Goal: Task Accomplishment & Management: Use online tool/utility

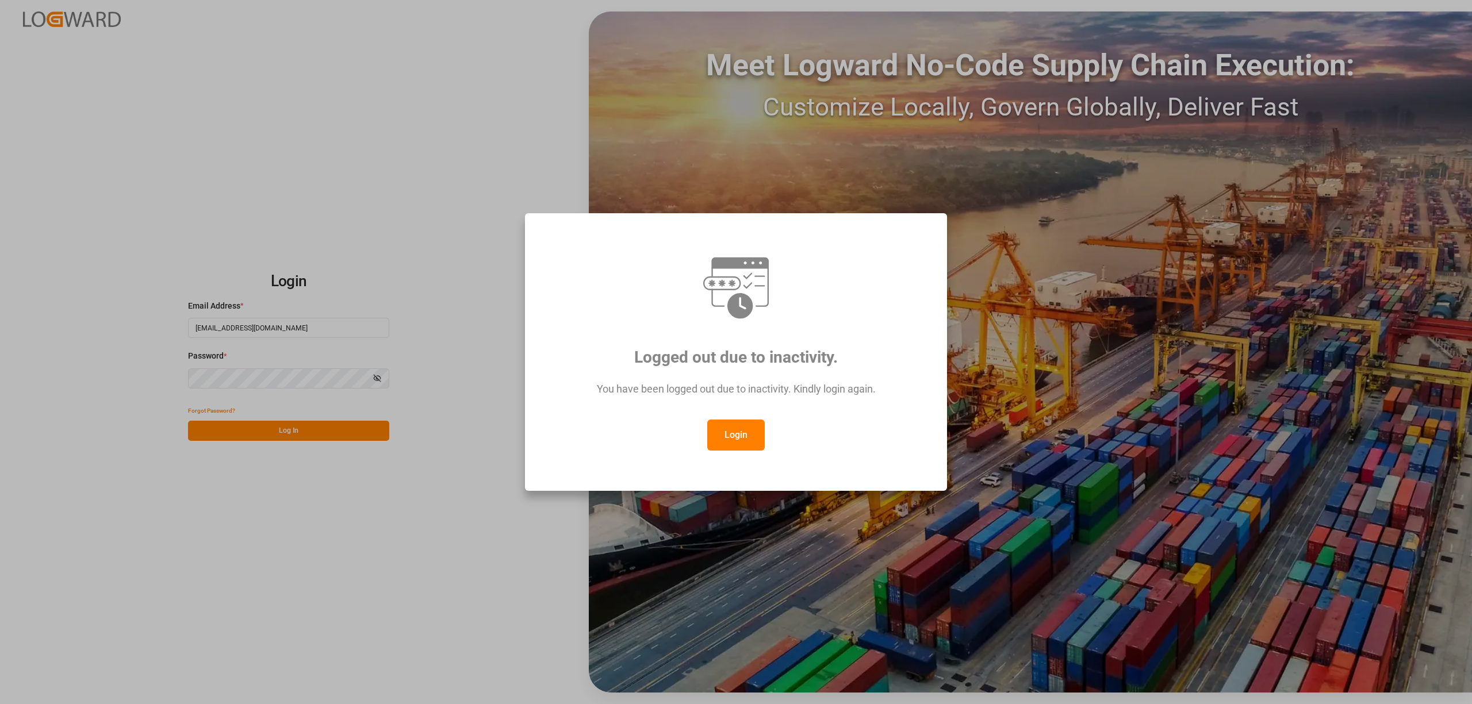
click at [742, 434] on button "Login" at bounding box center [735, 435] width 57 height 31
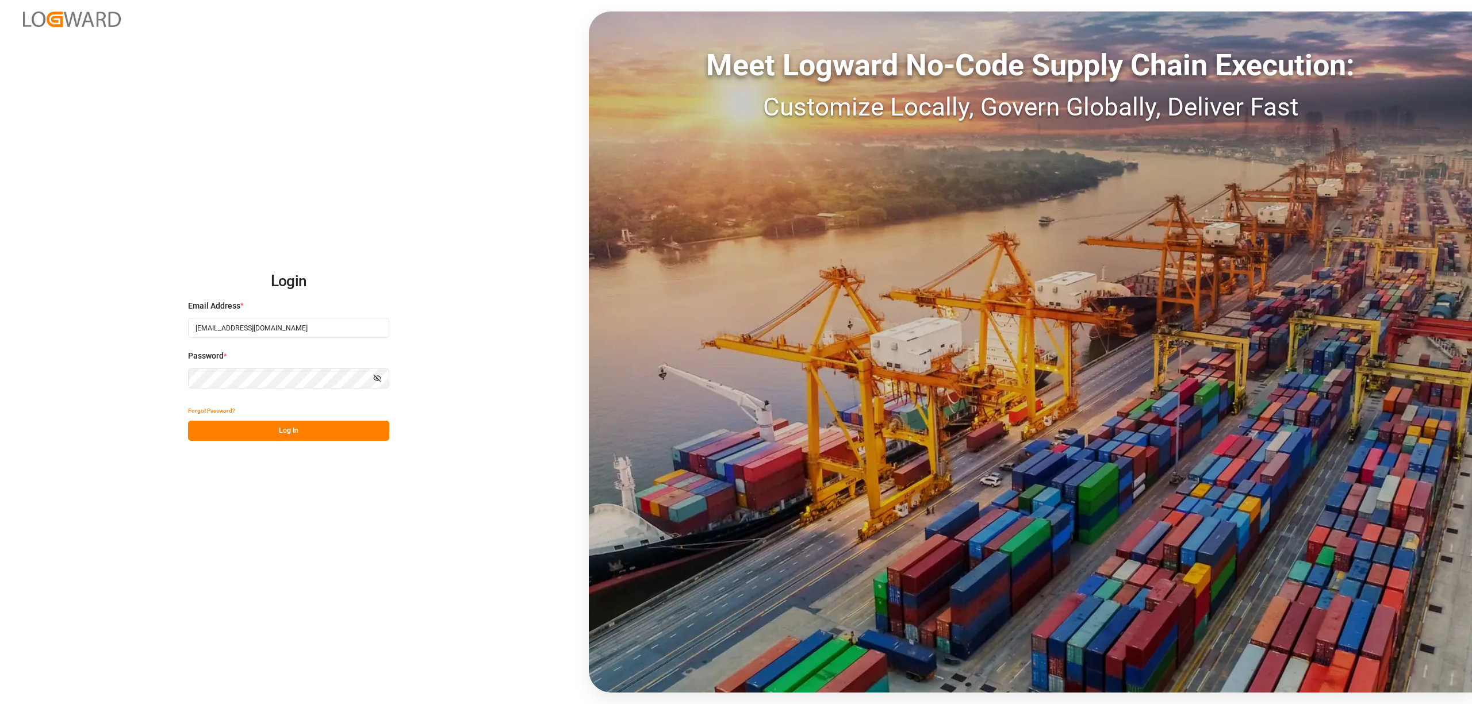
drag, startPoint x: 277, startPoint y: 420, endPoint x: 288, endPoint y: 424, distance: 12.2
click at [277, 419] on div "Forgot Password? Log In" at bounding box center [288, 421] width 201 height 40
click at [306, 430] on button "Log In" at bounding box center [288, 431] width 201 height 20
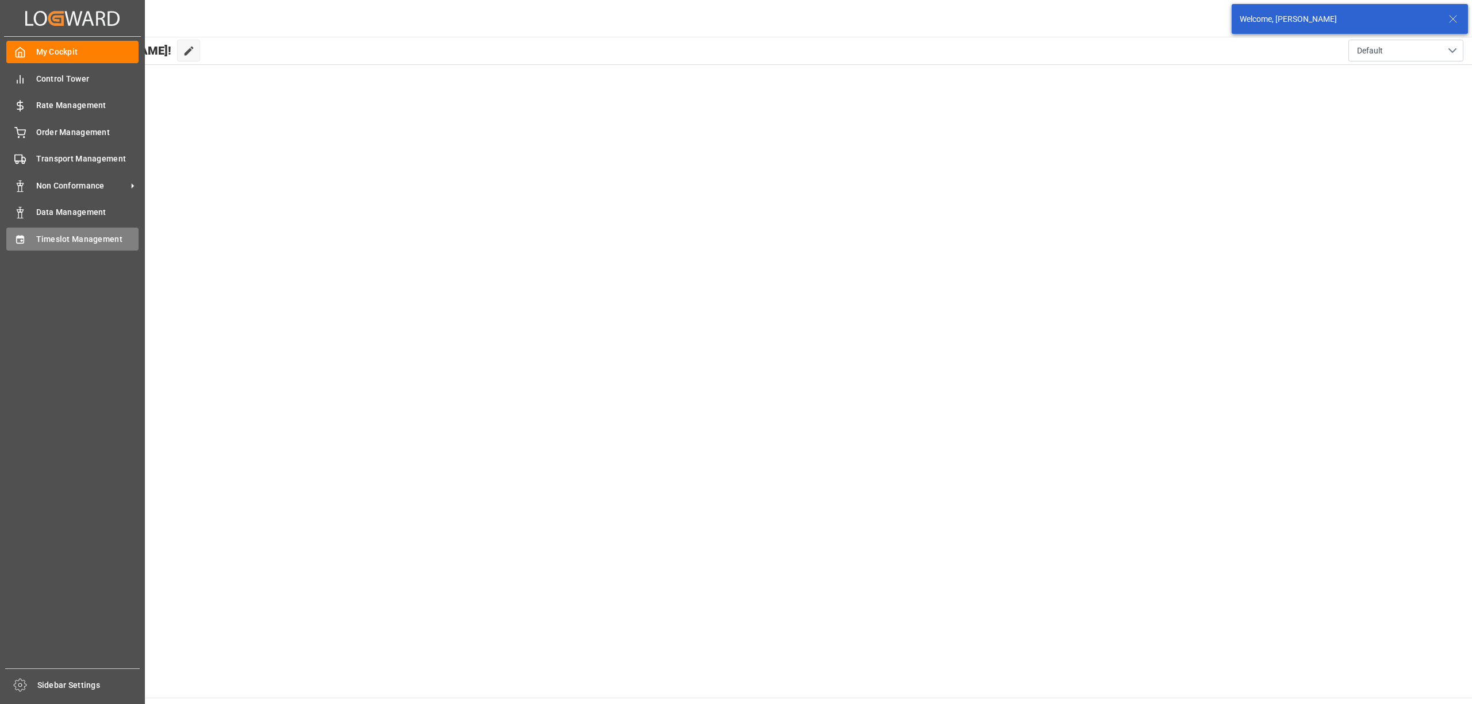
click at [36, 236] on span "Timeslot Management" at bounding box center [87, 239] width 103 height 12
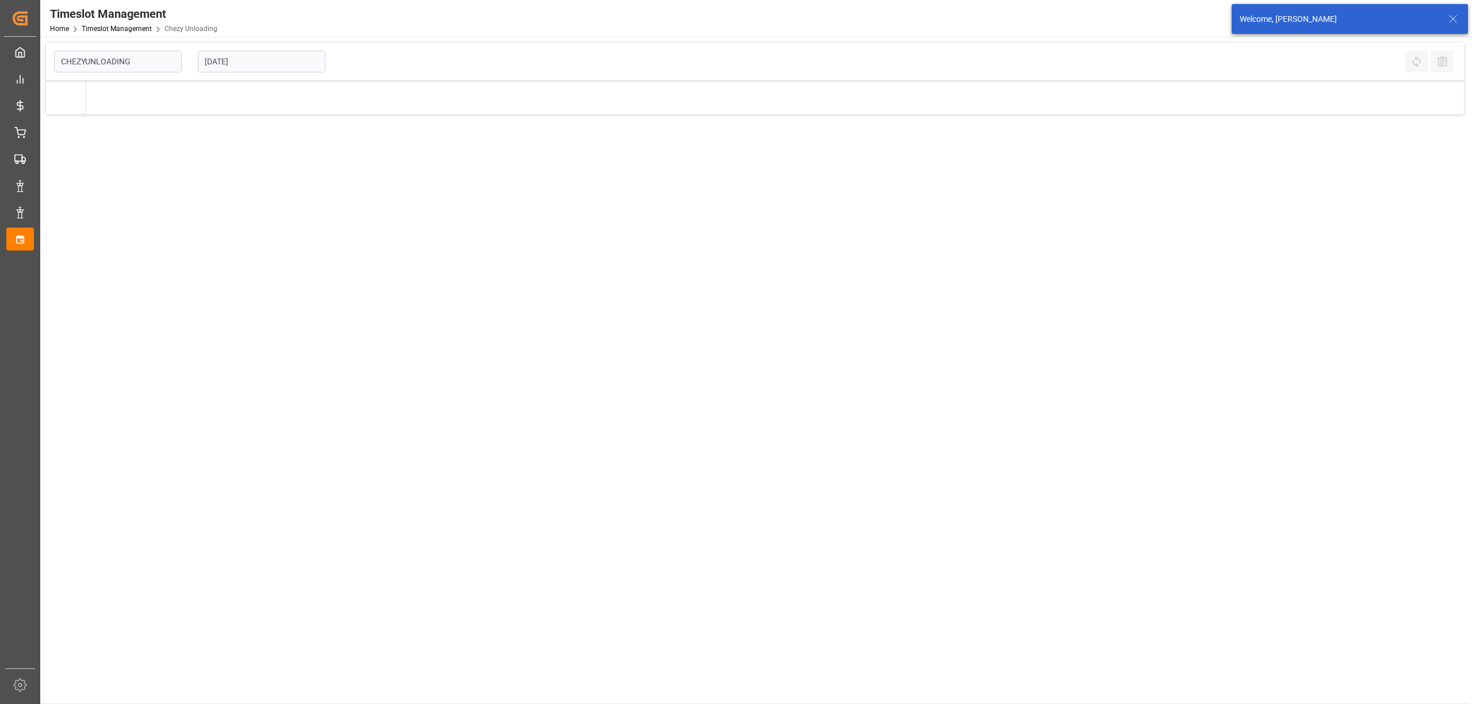
type input "Chezy Unloading"
drag, startPoint x: 276, startPoint y: 53, endPoint x: 293, endPoint y: 117, distance: 66.1
click at [276, 54] on input "[DATE]" at bounding box center [262, 62] width 128 height 22
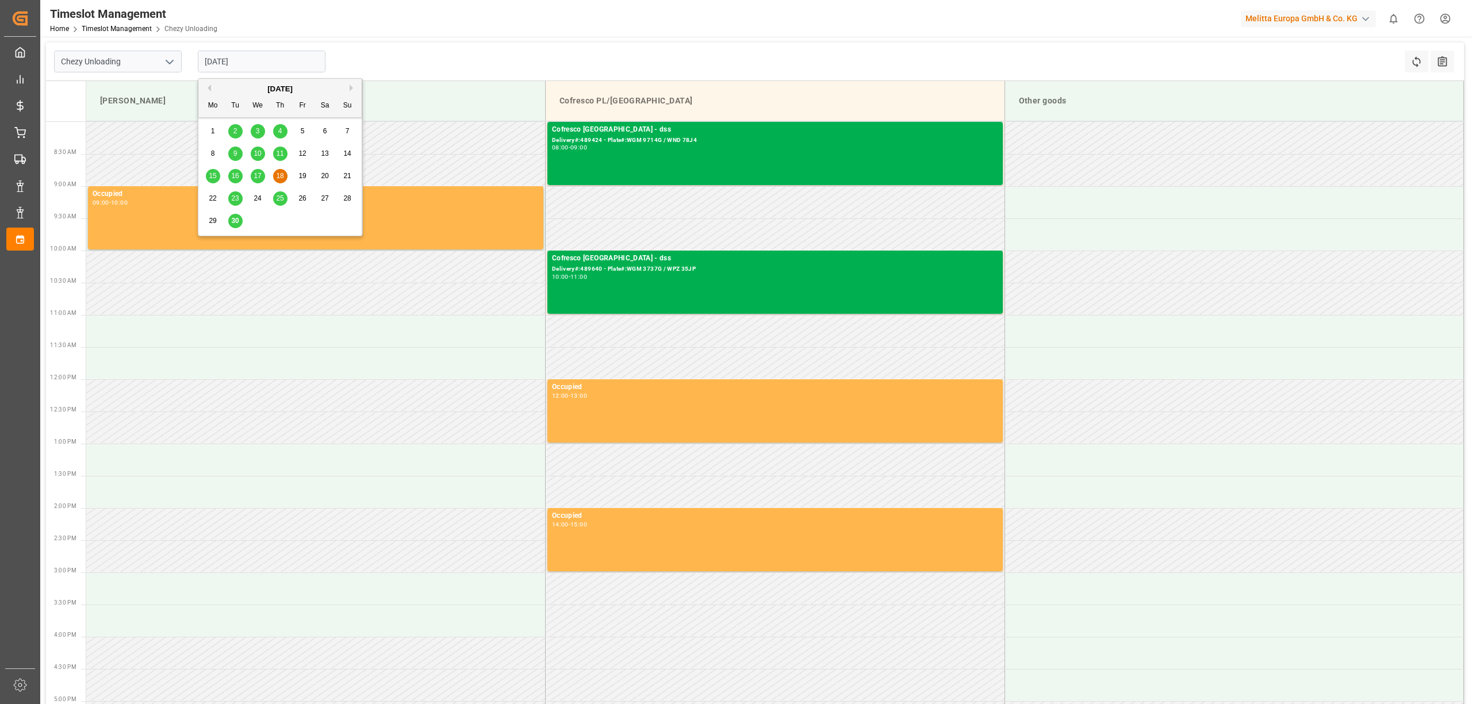
click at [351, 86] on button "Next Month" at bounding box center [353, 88] width 7 height 7
click at [284, 131] on div "2" at bounding box center [280, 132] width 14 height 14
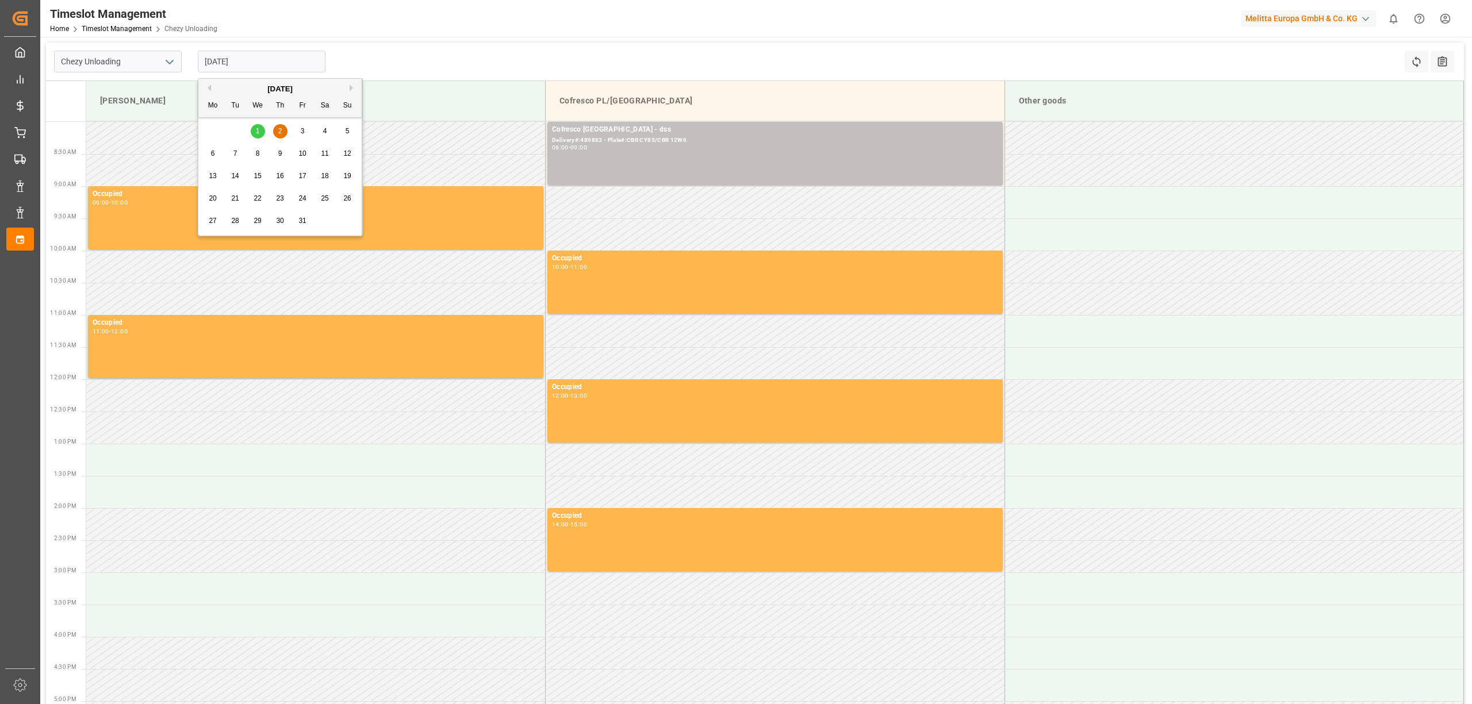
click at [260, 63] on input "[DATE]" at bounding box center [262, 62] width 128 height 22
click at [298, 130] on div "3" at bounding box center [303, 132] width 14 height 14
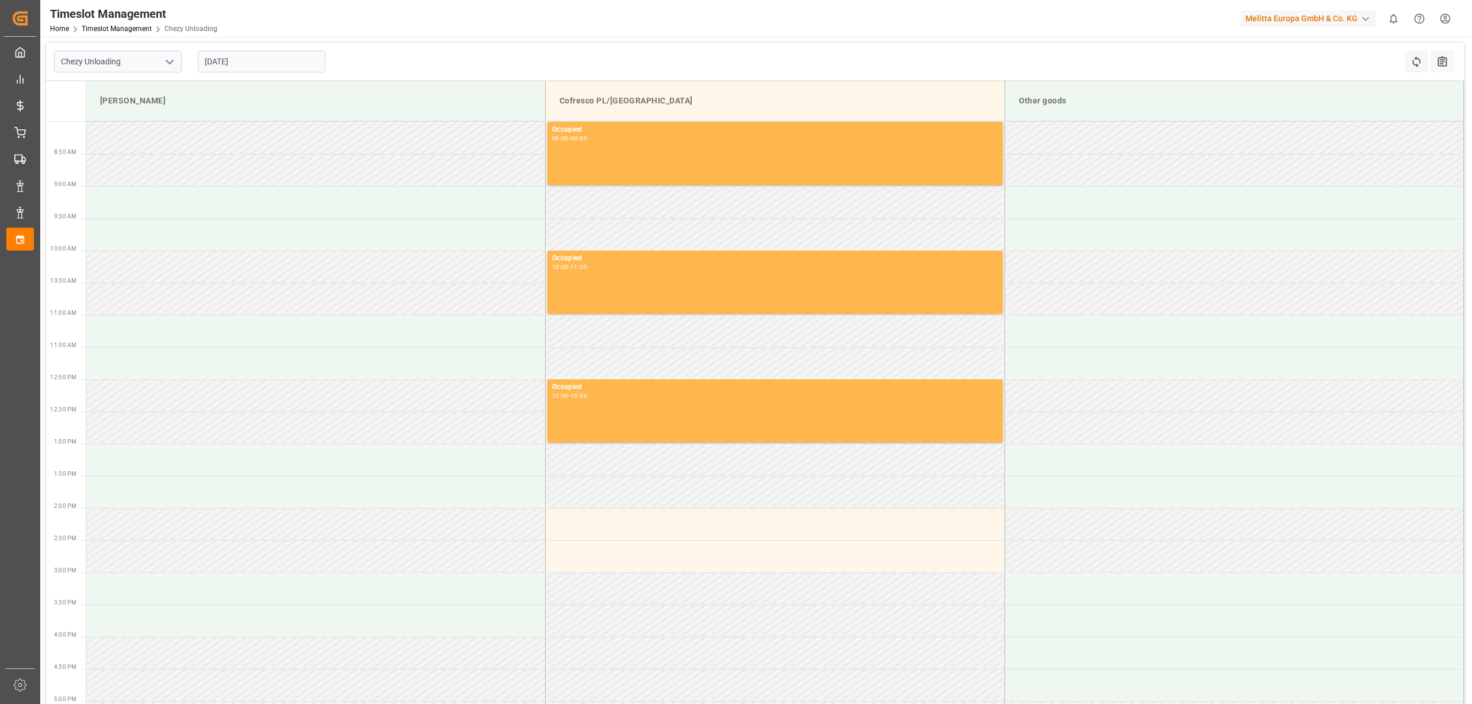
click at [240, 62] on input "[DATE]" at bounding box center [262, 62] width 128 height 22
click at [277, 138] on div "2" at bounding box center [280, 132] width 14 height 14
type input "[DATE]"
